Goal: Transaction & Acquisition: Purchase product/service

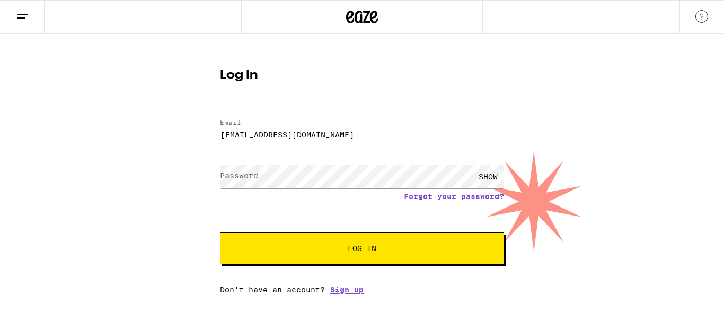
click at [493, 175] on div "SHOW" at bounding box center [489, 176] width 32 height 24
click at [337, 255] on button "Log In" at bounding box center [362, 248] width 284 height 32
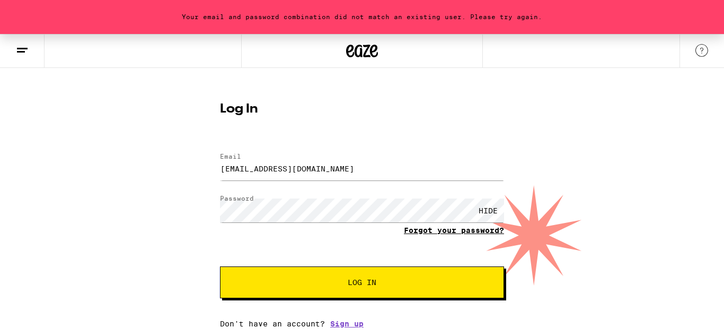
click at [439, 234] on link "Forgot your password?" at bounding box center [454, 230] width 100 height 8
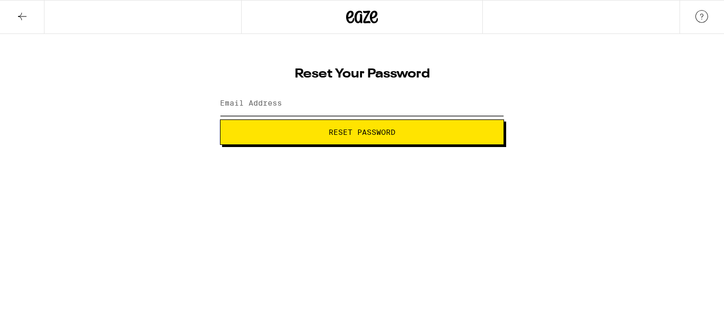
click at [296, 106] on input "Email Address" at bounding box center [362, 104] width 284 height 24
type input "[EMAIL_ADDRESS][DOMAIN_NAME]"
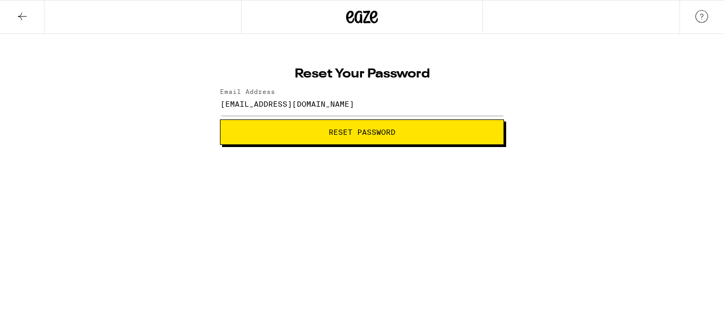
click at [317, 135] on span "Reset Password" at bounding box center [362, 131] width 266 height 7
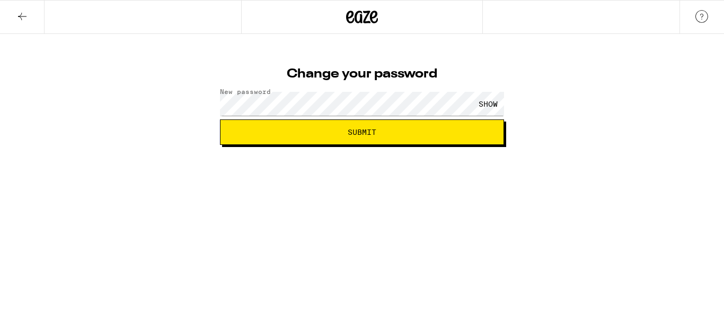
click at [488, 106] on div "SHOW" at bounding box center [489, 104] width 32 height 24
click at [417, 133] on span "Submit" at bounding box center [362, 131] width 266 height 7
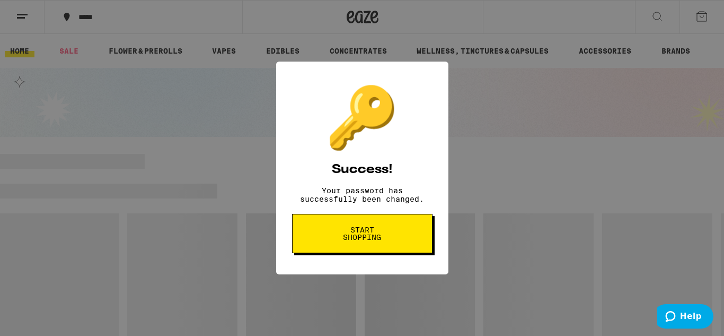
click at [372, 232] on span "Start shopping" at bounding box center [362, 233] width 55 height 15
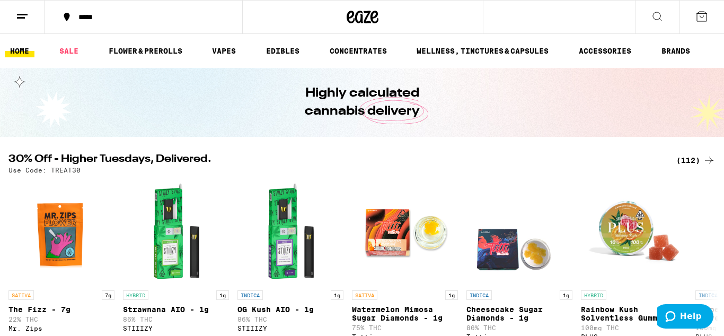
click at [20, 20] on icon at bounding box center [22, 16] width 13 height 13
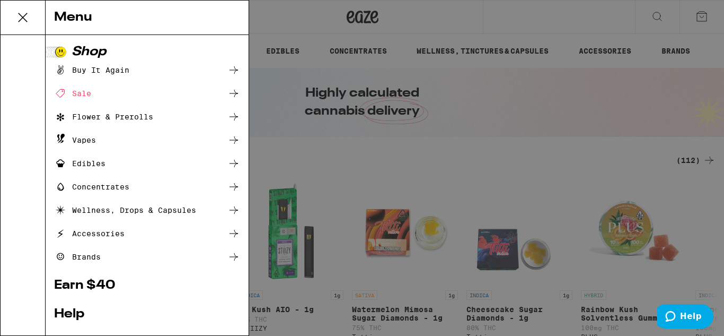
click at [289, 151] on div "Menu Shop Buy It Again Sale Flower & Prerolls Vapes Edibles Concentrates Wellne…" at bounding box center [362, 168] width 724 height 336
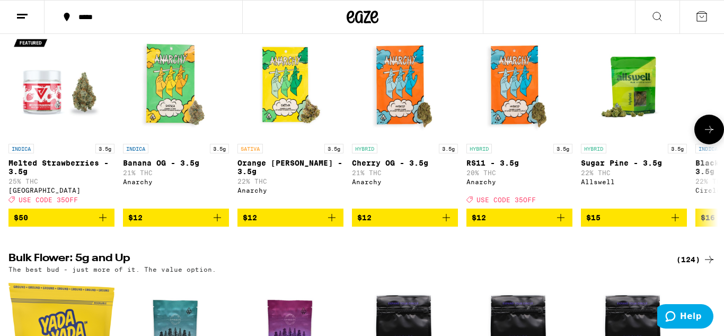
scroll to position [881, 0]
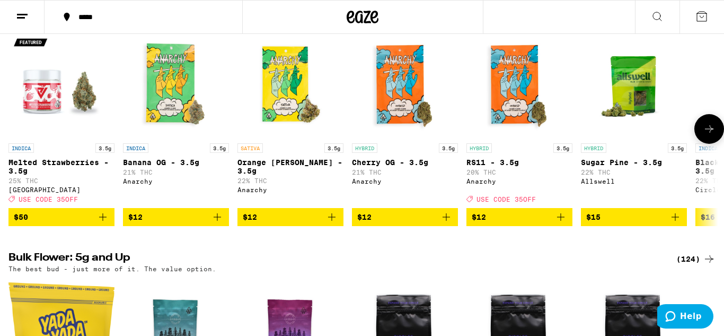
click at [218, 223] on icon "Add to bag" at bounding box center [217, 217] width 13 height 13
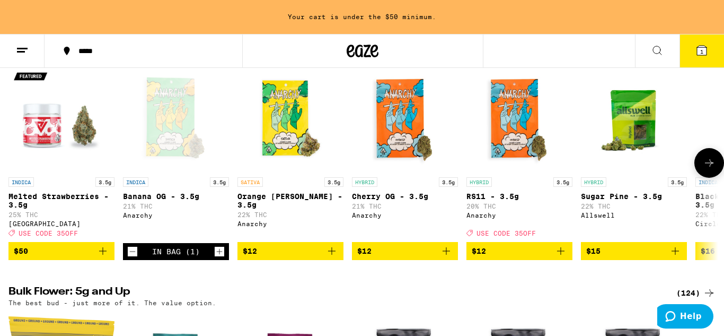
scroll to position [915, 0]
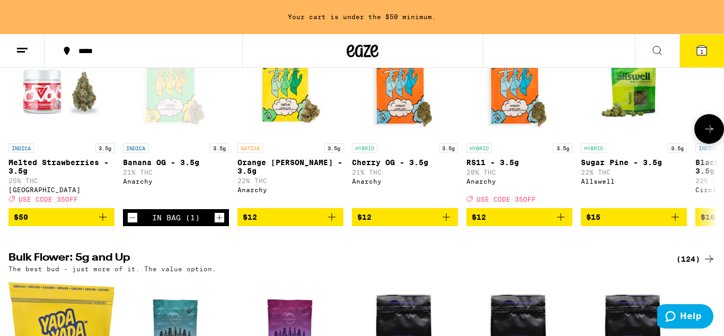
click at [335, 223] on icon "Add to bag" at bounding box center [332, 217] width 13 height 13
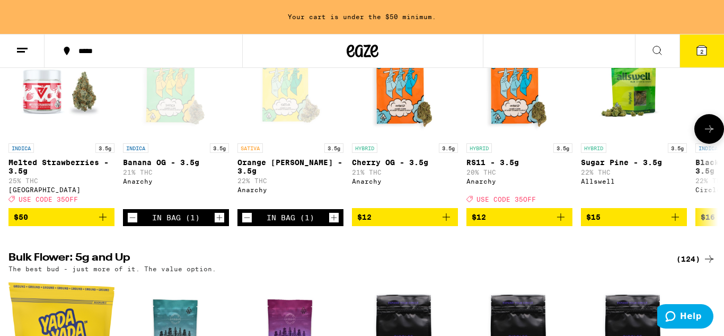
click at [448, 223] on icon "Add to bag" at bounding box center [446, 217] width 13 height 13
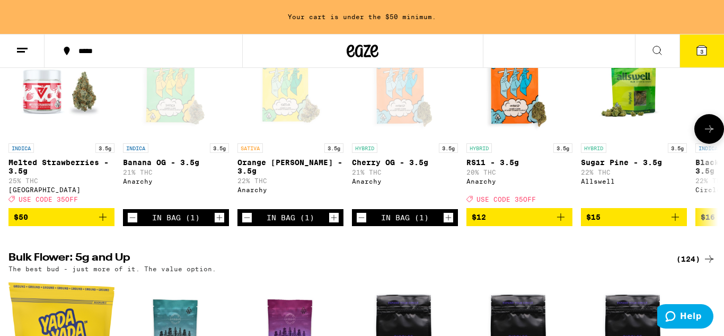
click at [560, 223] on icon "Add to bag" at bounding box center [561, 217] width 13 height 13
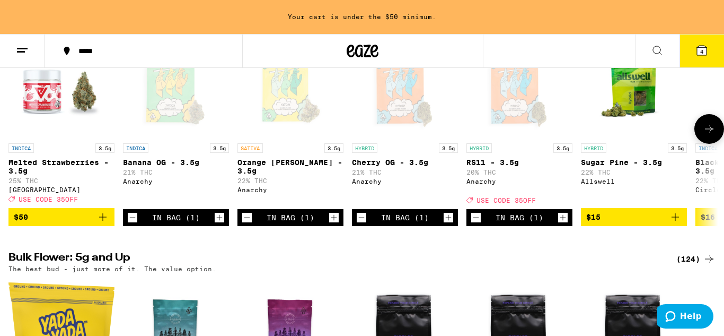
click at [218, 224] on icon "Increment" at bounding box center [220, 217] width 10 height 13
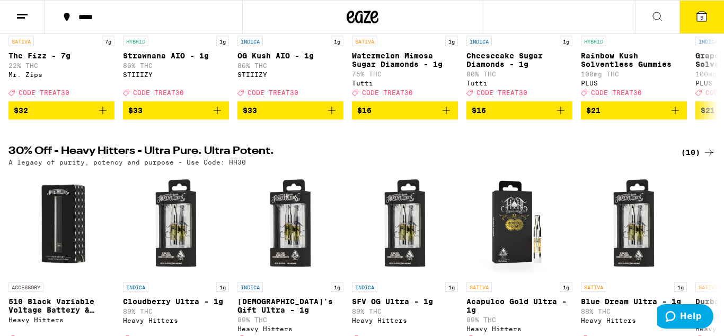
scroll to position [240, 0]
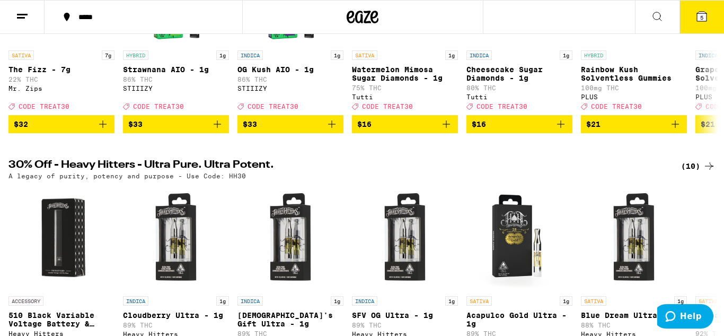
click at [701, 20] on span "5" at bounding box center [702, 17] width 3 height 6
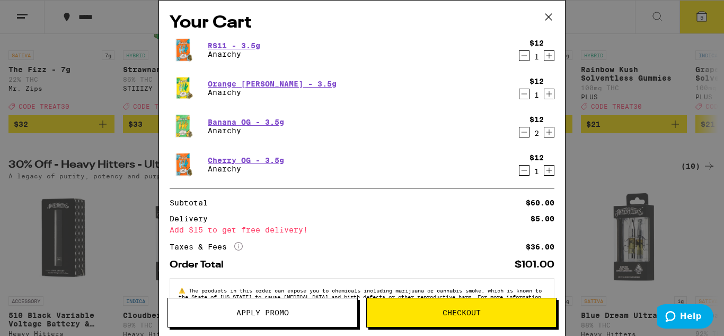
click at [319, 312] on span "Apply Promo" at bounding box center [262, 312] width 189 height 7
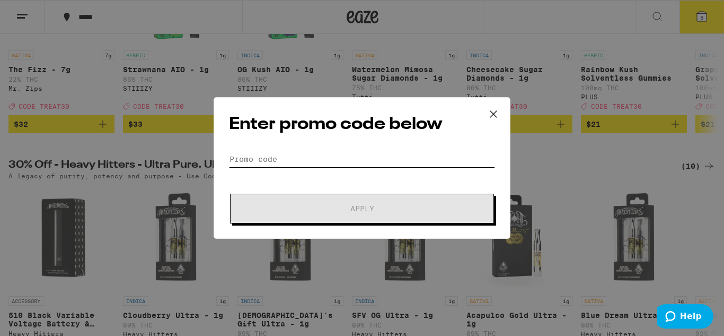
click at [283, 155] on input "Promo Code" at bounding box center [362, 159] width 266 height 16
paste input "COPYURLTOCLAIM"
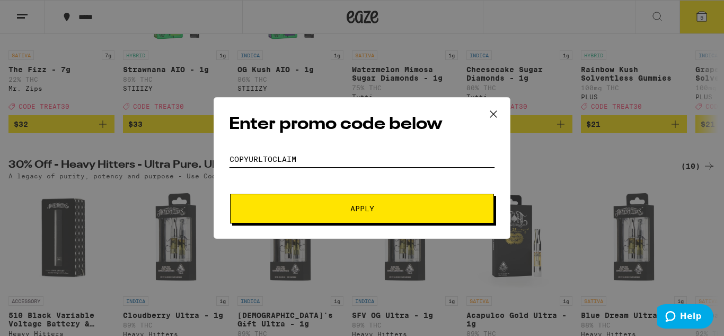
type input "COPYURLTOCLAIM"
click at [318, 207] on span "Apply" at bounding box center [362, 208] width 191 height 7
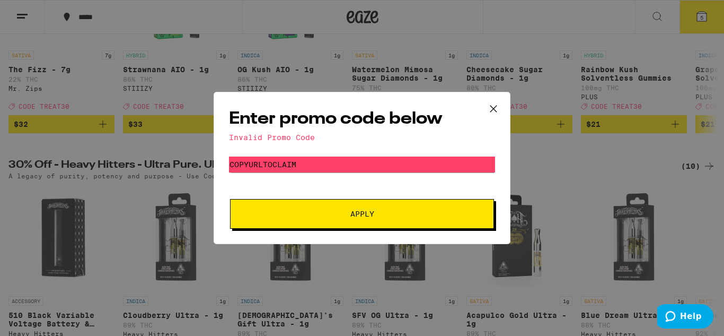
click at [493, 110] on icon at bounding box center [494, 109] width 16 height 16
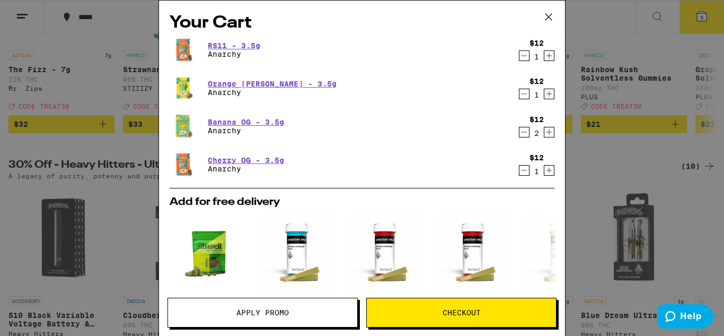
click at [525, 171] on icon "Decrement" at bounding box center [525, 170] width 10 height 13
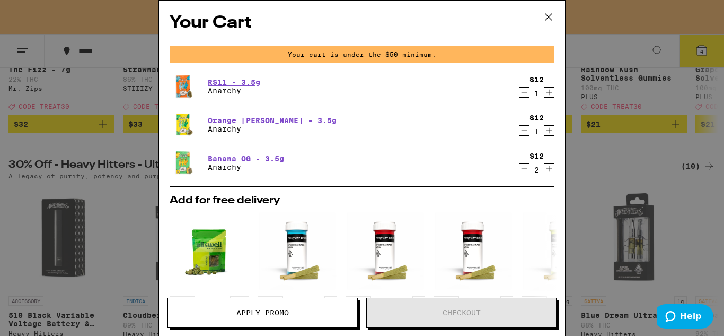
click at [524, 172] on icon "Decrement" at bounding box center [525, 168] width 10 height 13
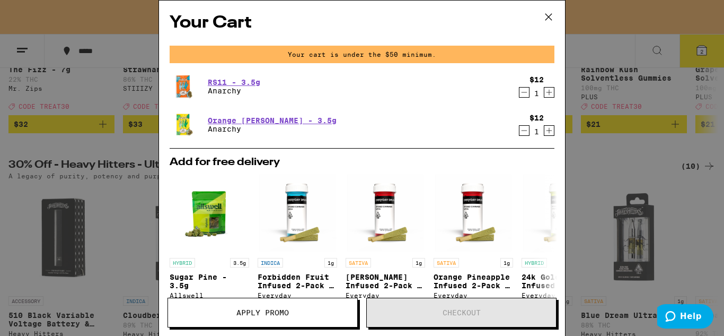
click at [523, 133] on icon "Decrement" at bounding box center [525, 130] width 10 height 13
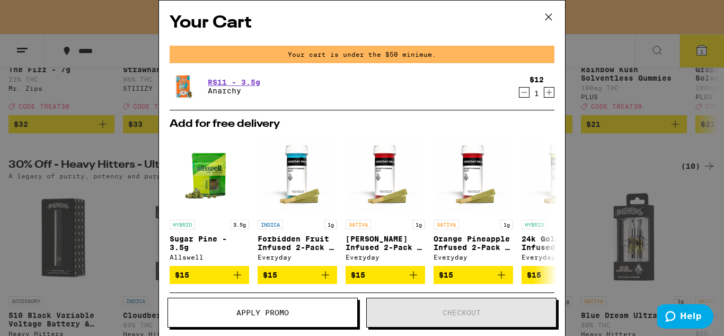
click at [524, 93] on icon "Decrement" at bounding box center [525, 92] width 10 height 13
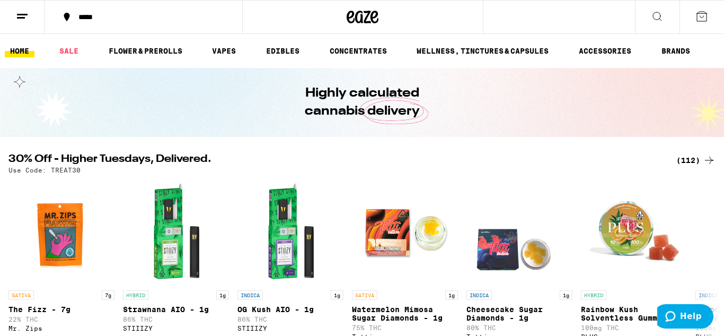
click at [23, 19] on icon at bounding box center [22, 16] width 13 height 13
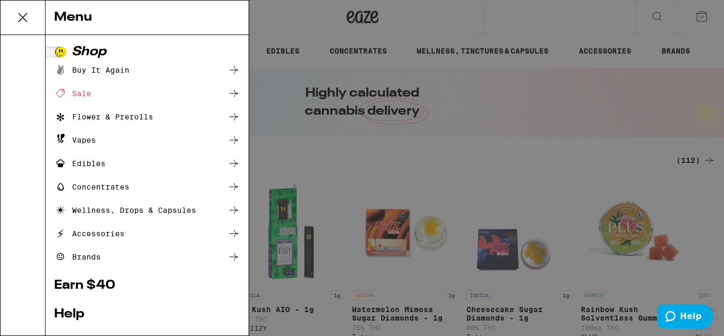
click at [24, 18] on icon at bounding box center [22, 17] width 21 height 21
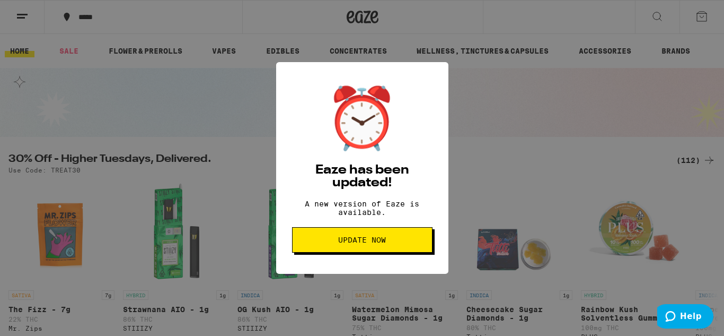
click at [356, 249] on button "Update Now" at bounding box center [362, 239] width 141 height 25
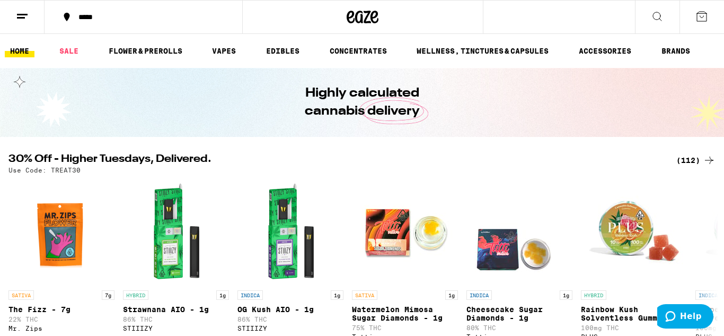
click at [21, 18] on line at bounding box center [21, 18] width 8 height 0
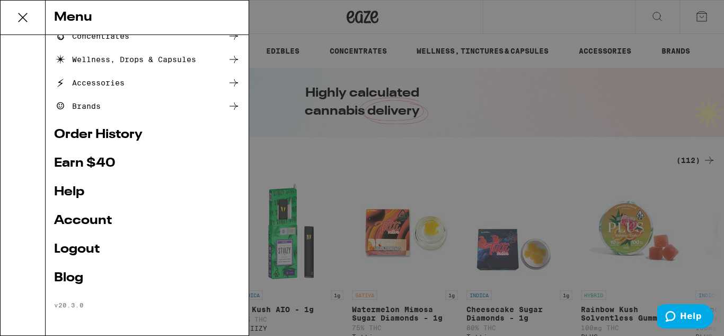
scroll to position [152, 0]
click at [87, 162] on link "Earn $ 40" at bounding box center [147, 163] width 186 height 13
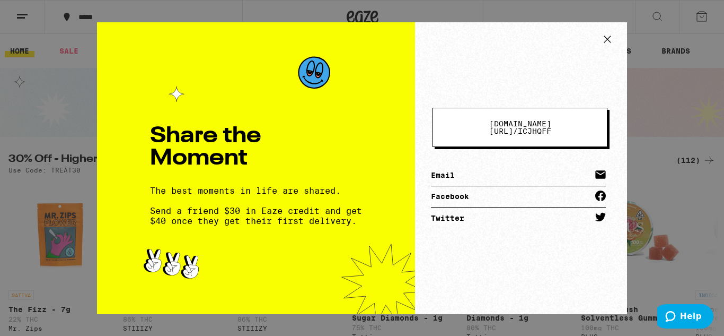
click at [608, 40] on icon at bounding box center [608, 39] width 6 height 6
